Goal: Information Seeking & Learning: Learn about a topic

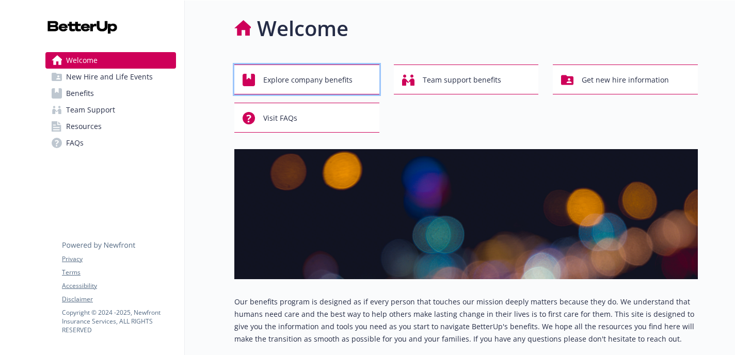
click at [299, 85] on span "Explore company benefits" at bounding box center [307, 80] width 89 height 20
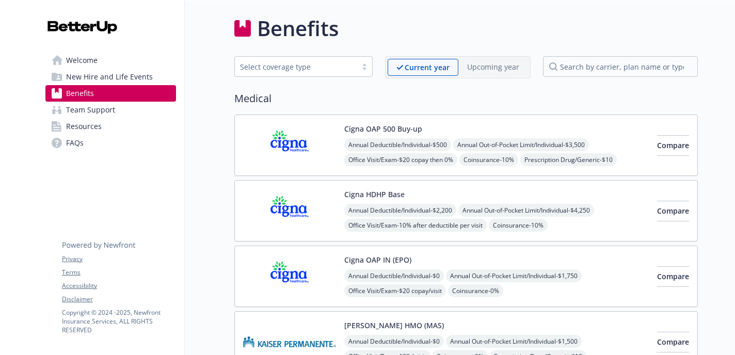
scroll to position [10, 0]
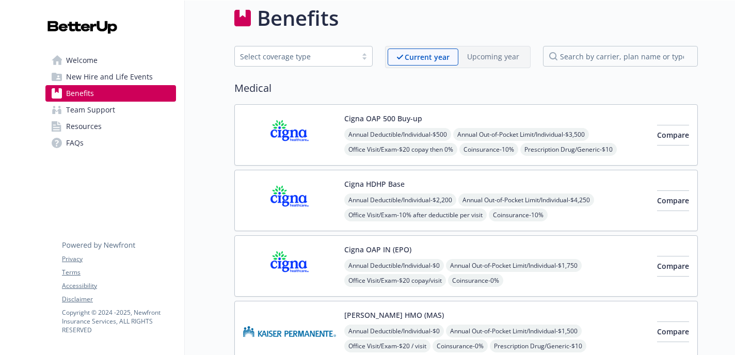
click at [344, 59] on div "Select coverage type" at bounding box center [295, 56] width 111 height 11
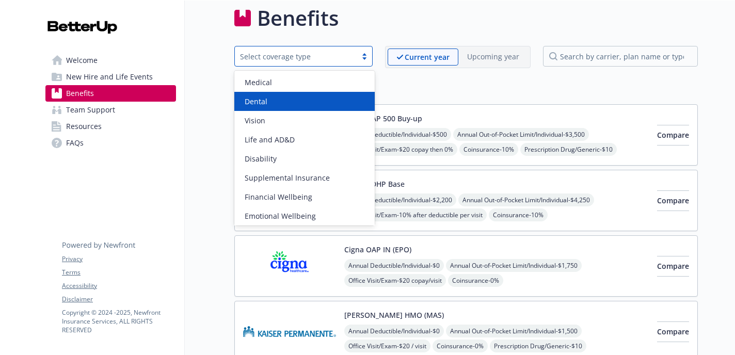
click at [327, 102] on div "Dental" at bounding box center [304, 101] width 128 height 11
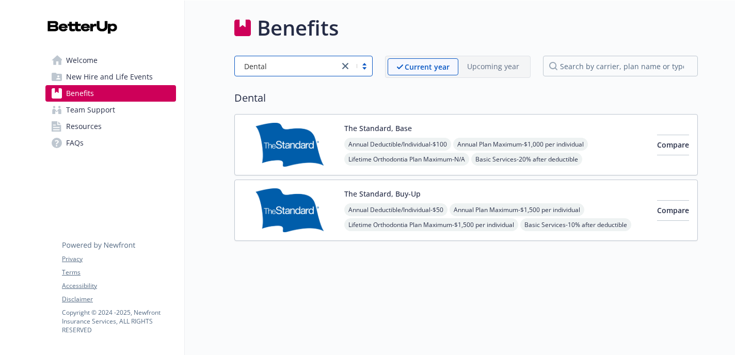
scroll to position [8, 0]
click at [510, 123] on div "The Standard, Base Annual Deductible/Individual - $100 Annual Plan Maximum - $1…" at bounding box center [496, 145] width 304 height 44
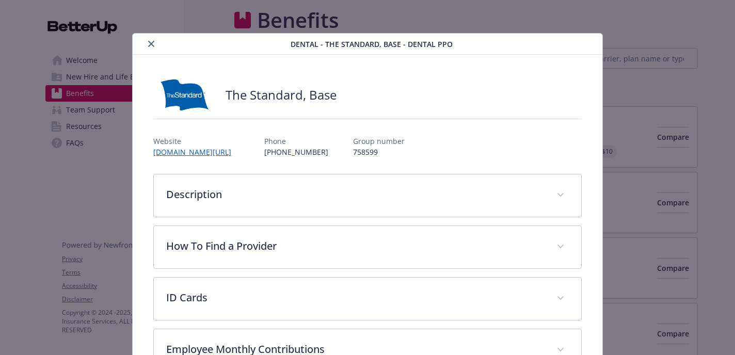
scroll to position [31, 0]
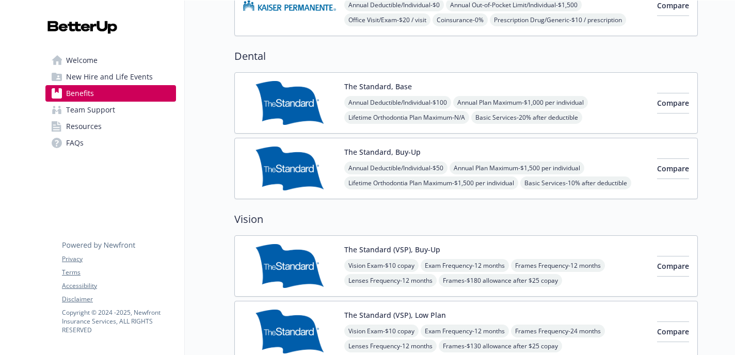
scroll to position [509, 0]
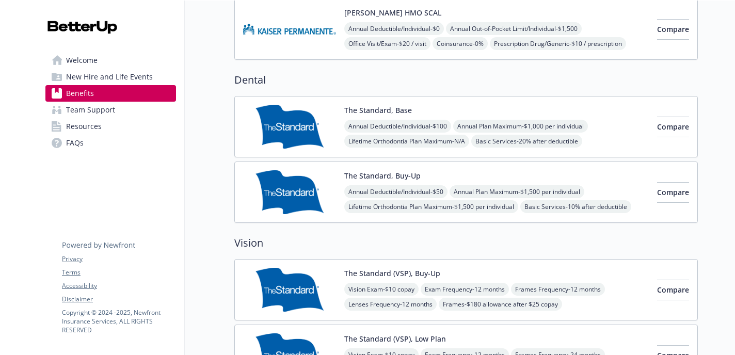
click at [291, 140] on img at bounding box center [289, 127] width 93 height 44
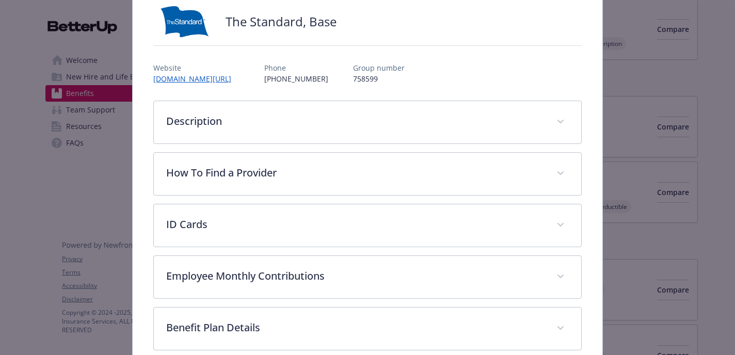
scroll to position [110, 0]
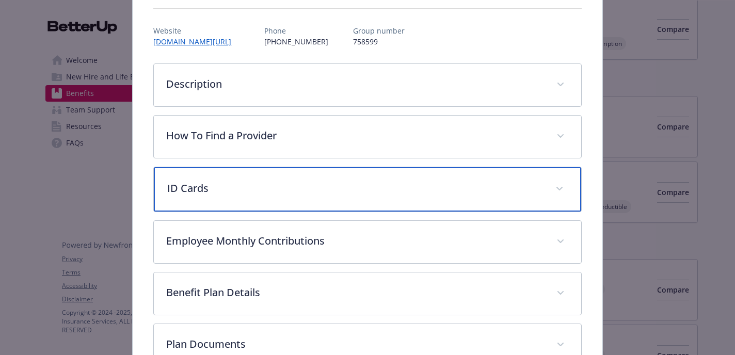
click at [290, 194] on p "ID Cards" at bounding box center [354, 188] width 375 height 15
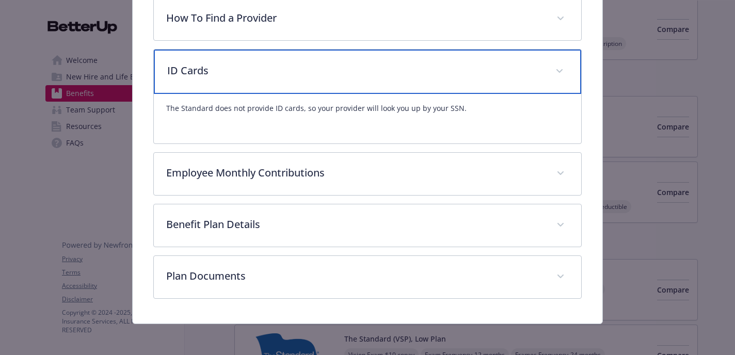
scroll to position [230, 0]
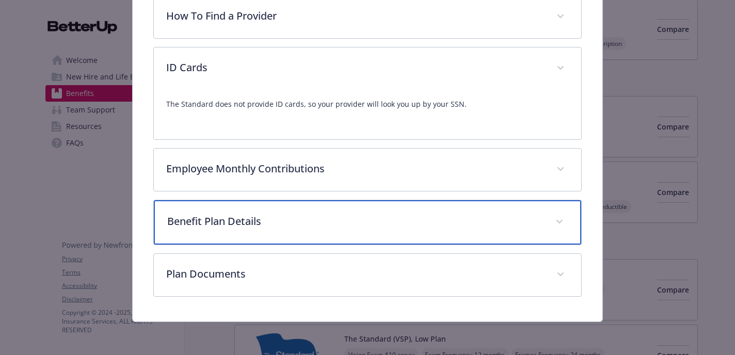
click at [296, 222] on p "Benefit Plan Details" at bounding box center [354, 221] width 375 height 15
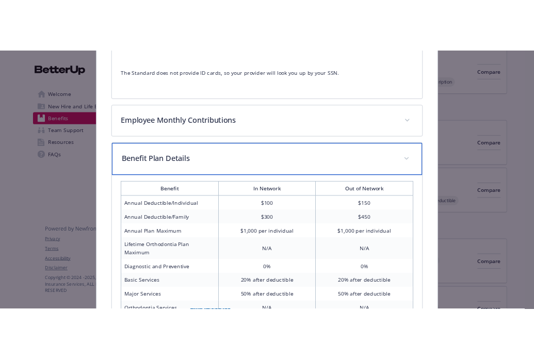
scroll to position [0, 0]
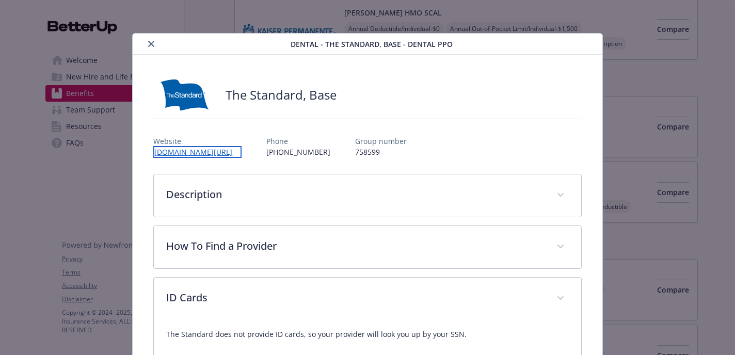
click at [222, 154] on link "[DOMAIN_NAME][URL]" at bounding box center [197, 152] width 88 height 12
